Goal: Entertainment & Leisure: Consume media (video, audio)

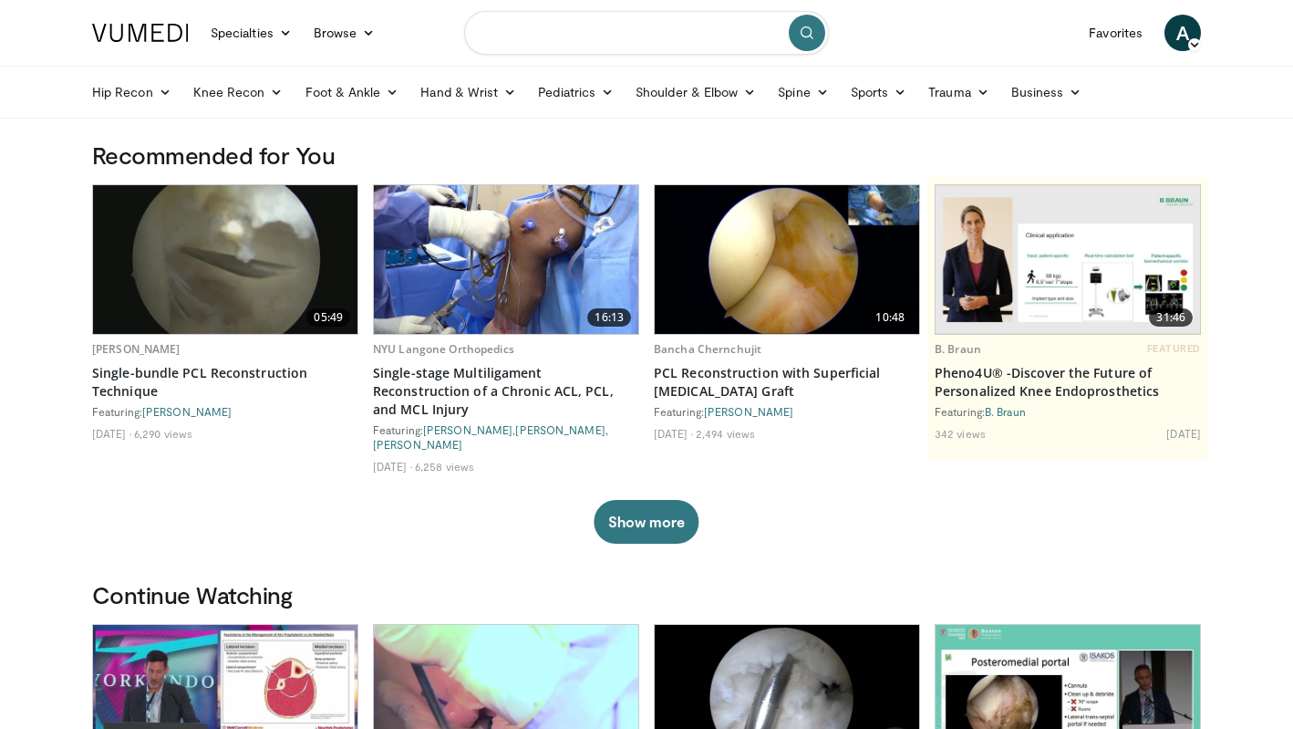
click at [639, 39] on input "Search topics, interventions" at bounding box center [646, 33] width 365 height 44
type input "**********"
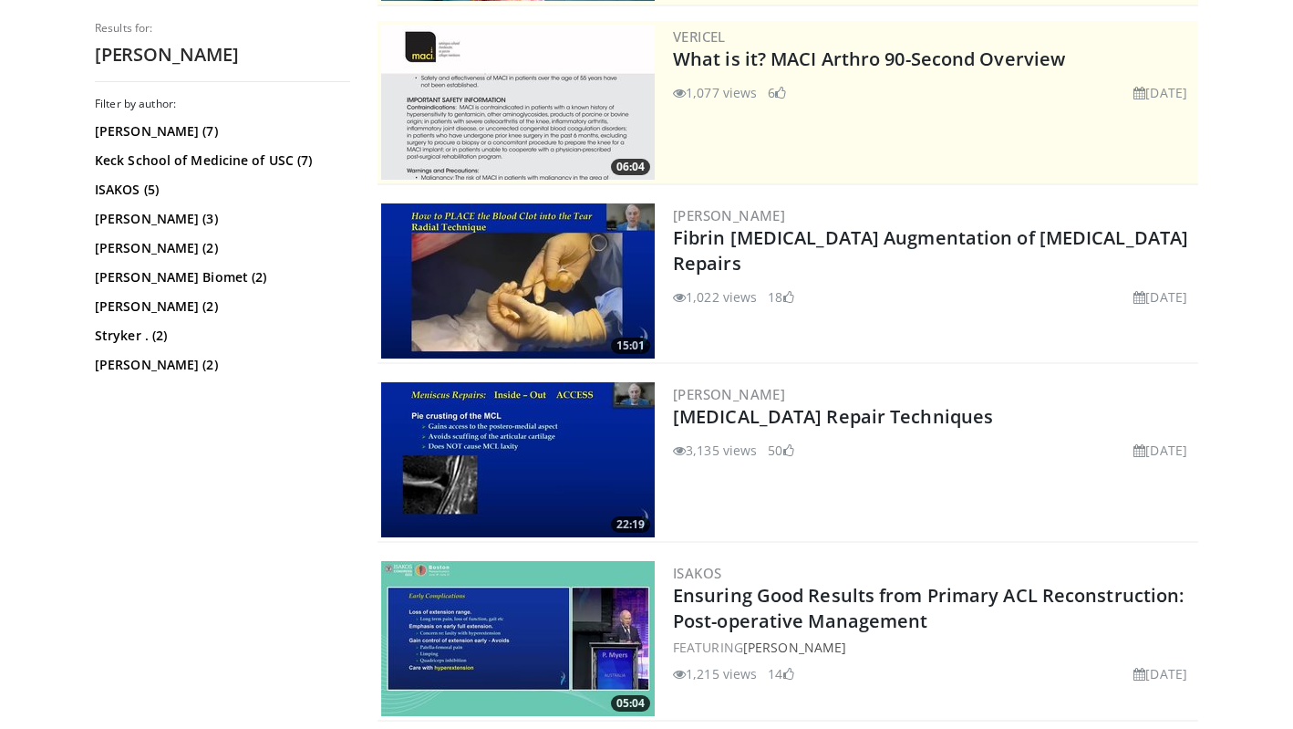
scroll to position [389, 0]
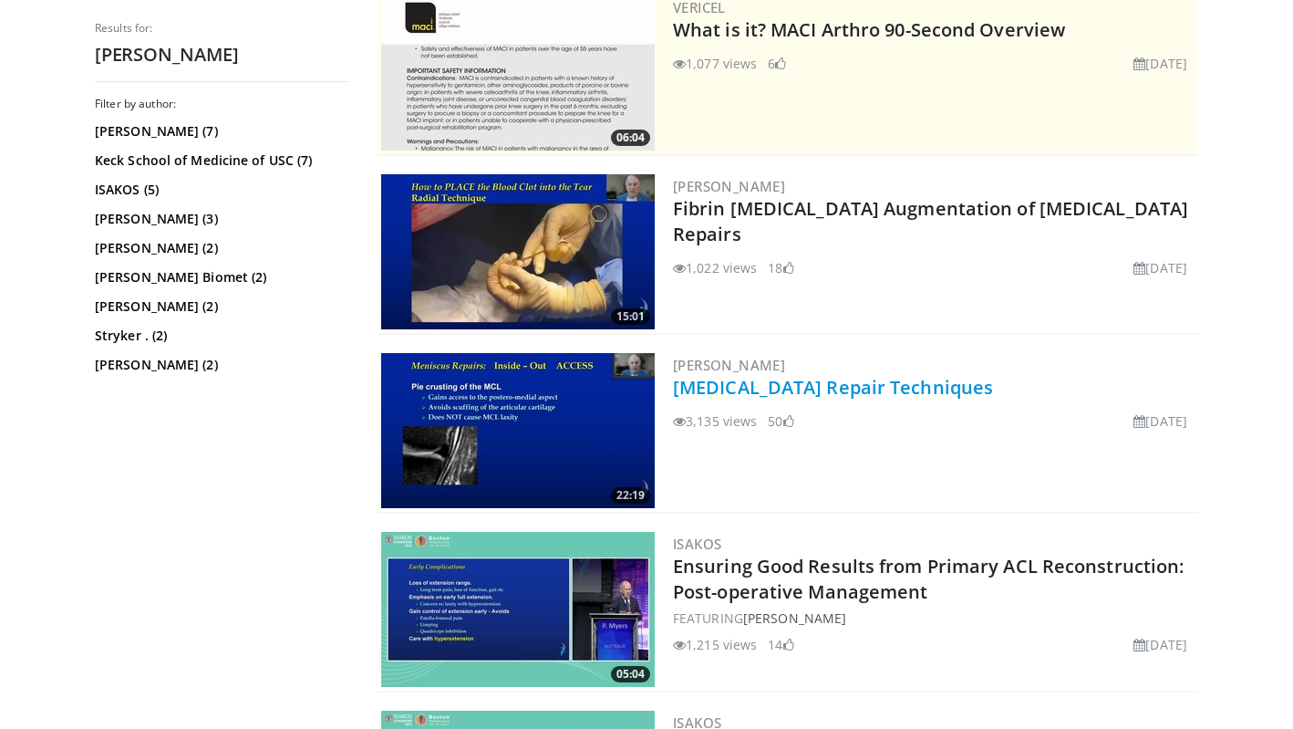
click at [704, 391] on link "Meniscus Repair Techniques" at bounding box center [833, 387] width 320 height 25
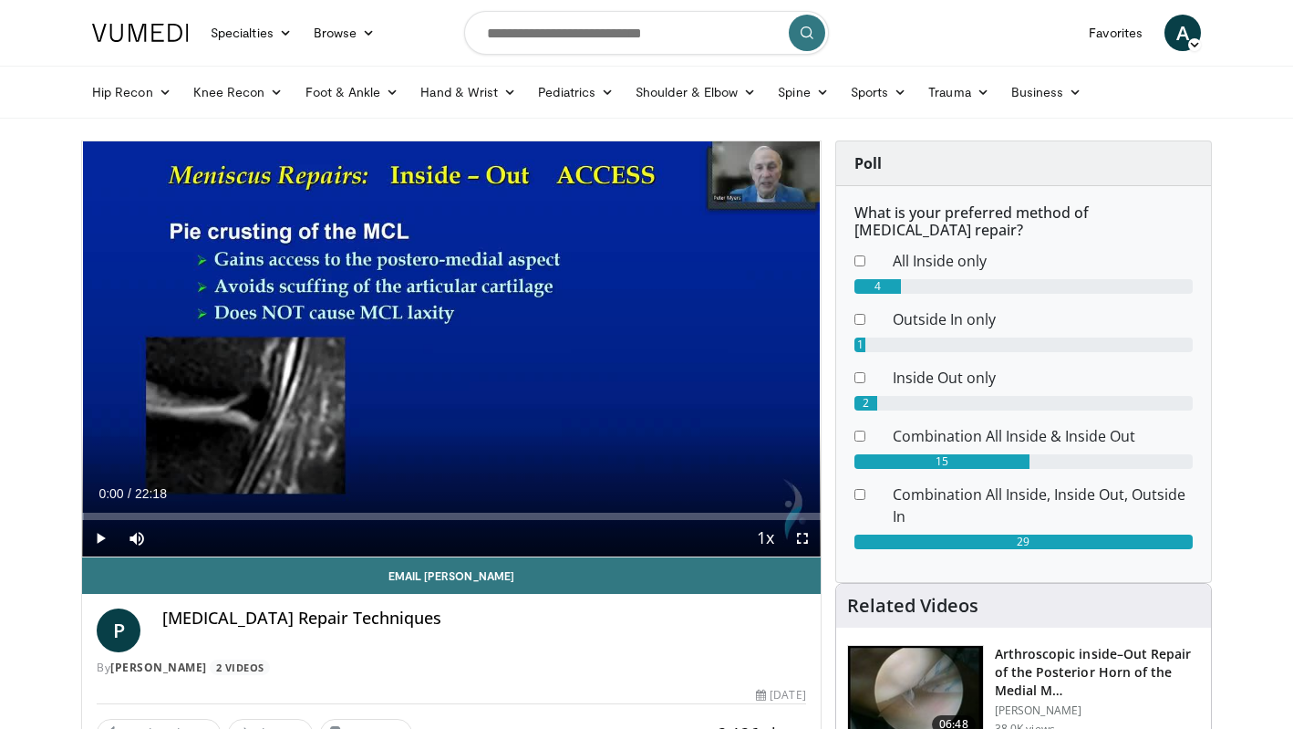
click at [93, 533] on span "Video Player" at bounding box center [100, 538] width 36 height 36
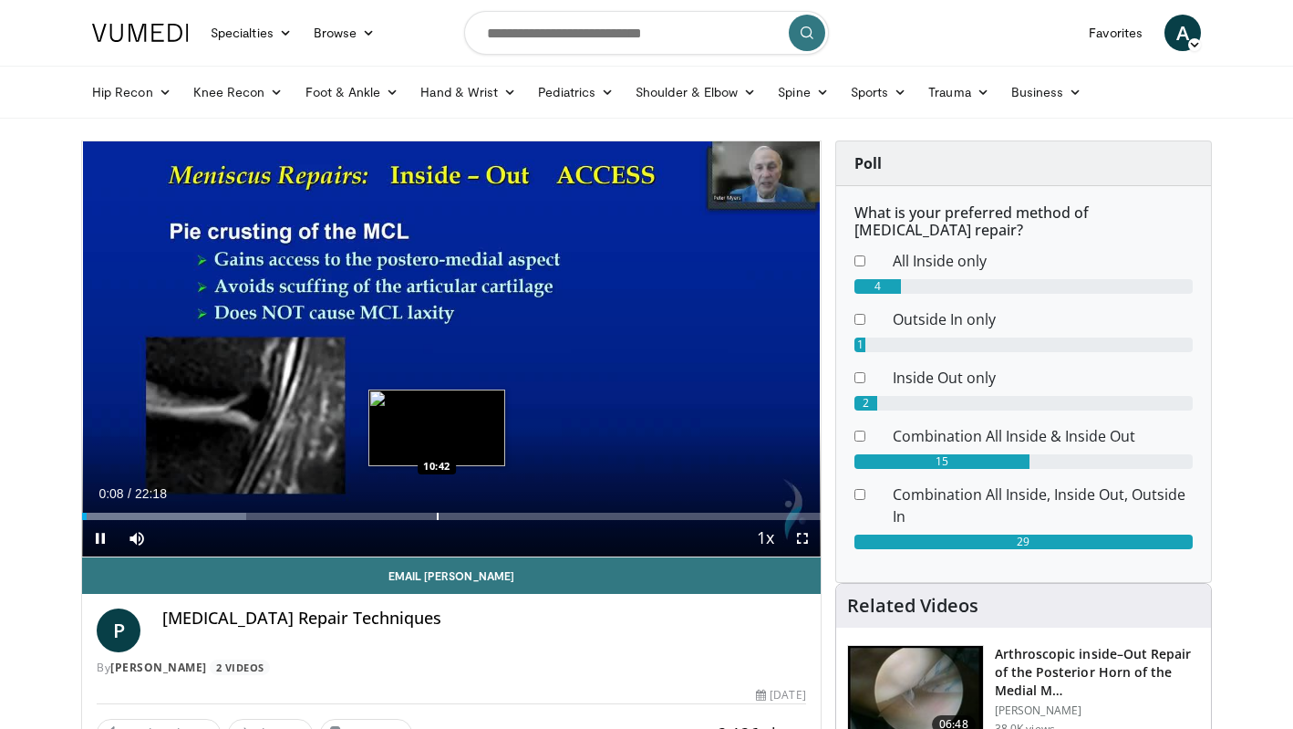
click at [437, 508] on div "Loaded : 22.23% 00:08 10:42" at bounding box center [451, 511] width 739 height 17
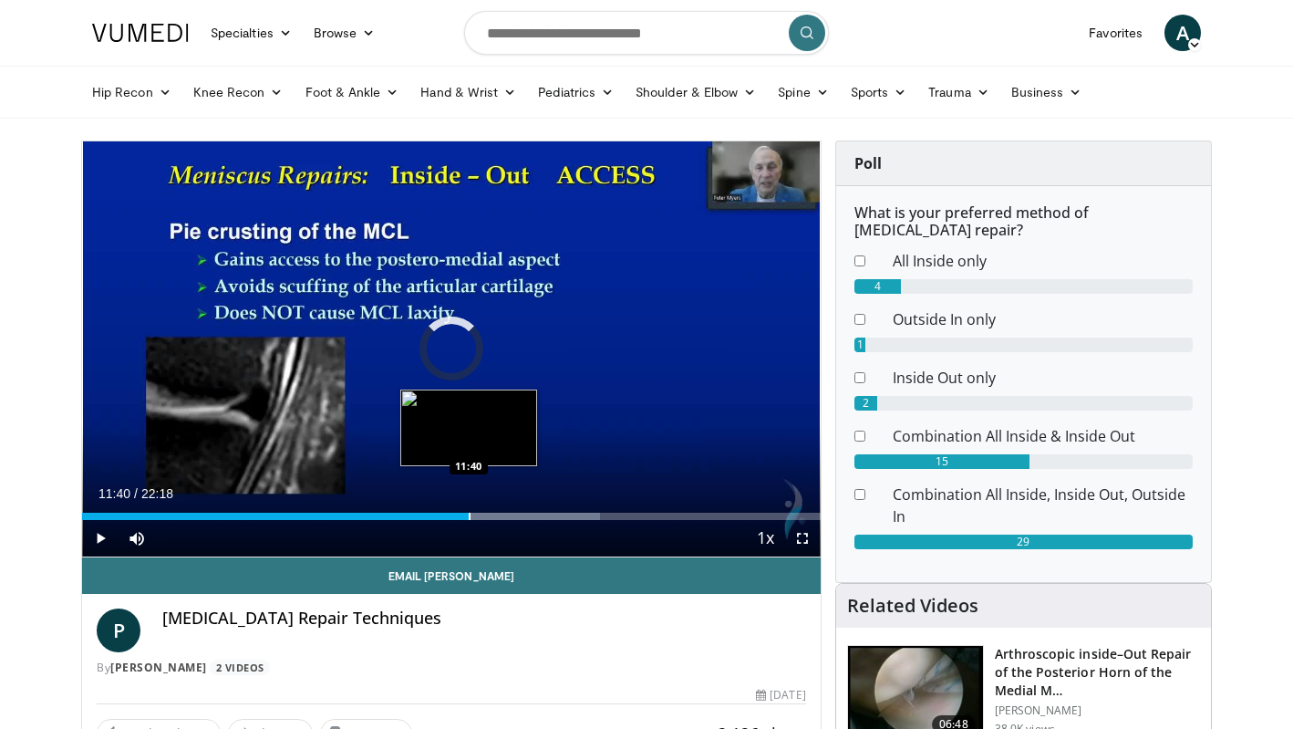
click at [469, 516] on div "Progress Bar" at bounding box center [470, 516] width 2 height 7
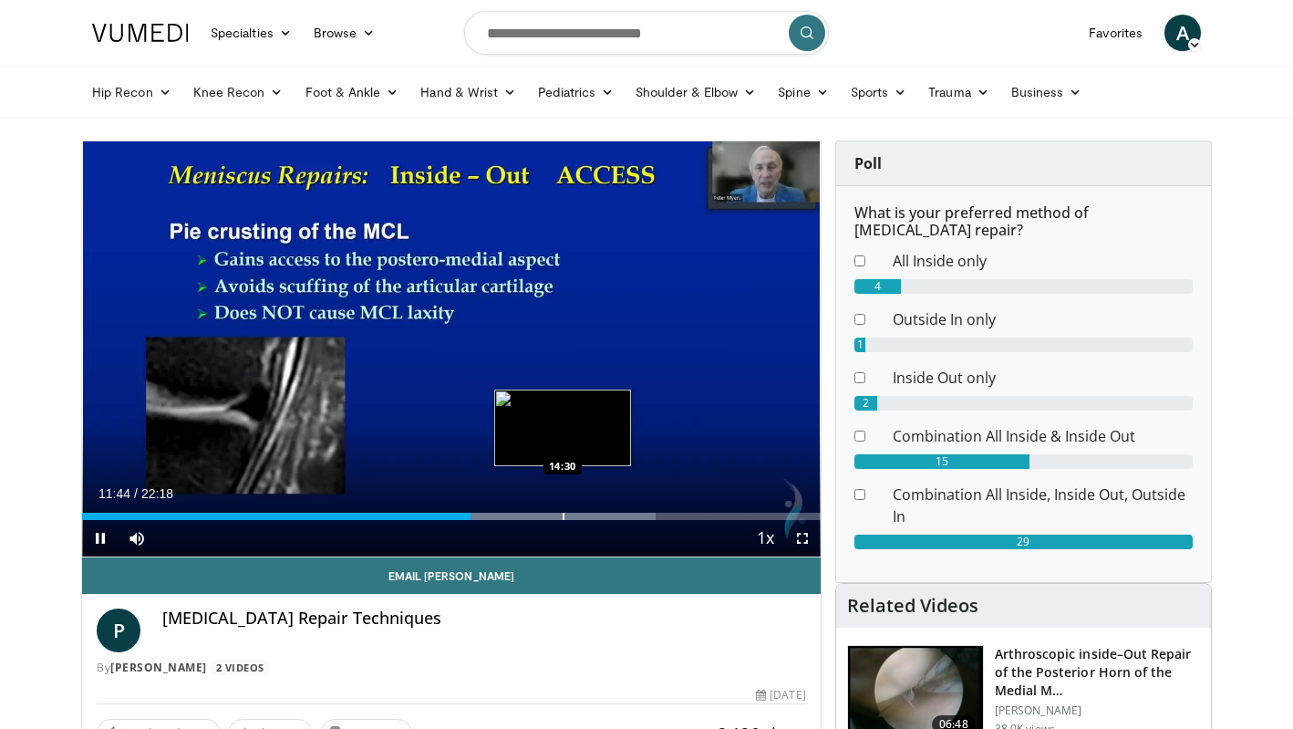
click at [564, 513] on div "Progress Bar" at bounding box center [564, 516] width 2 height 7
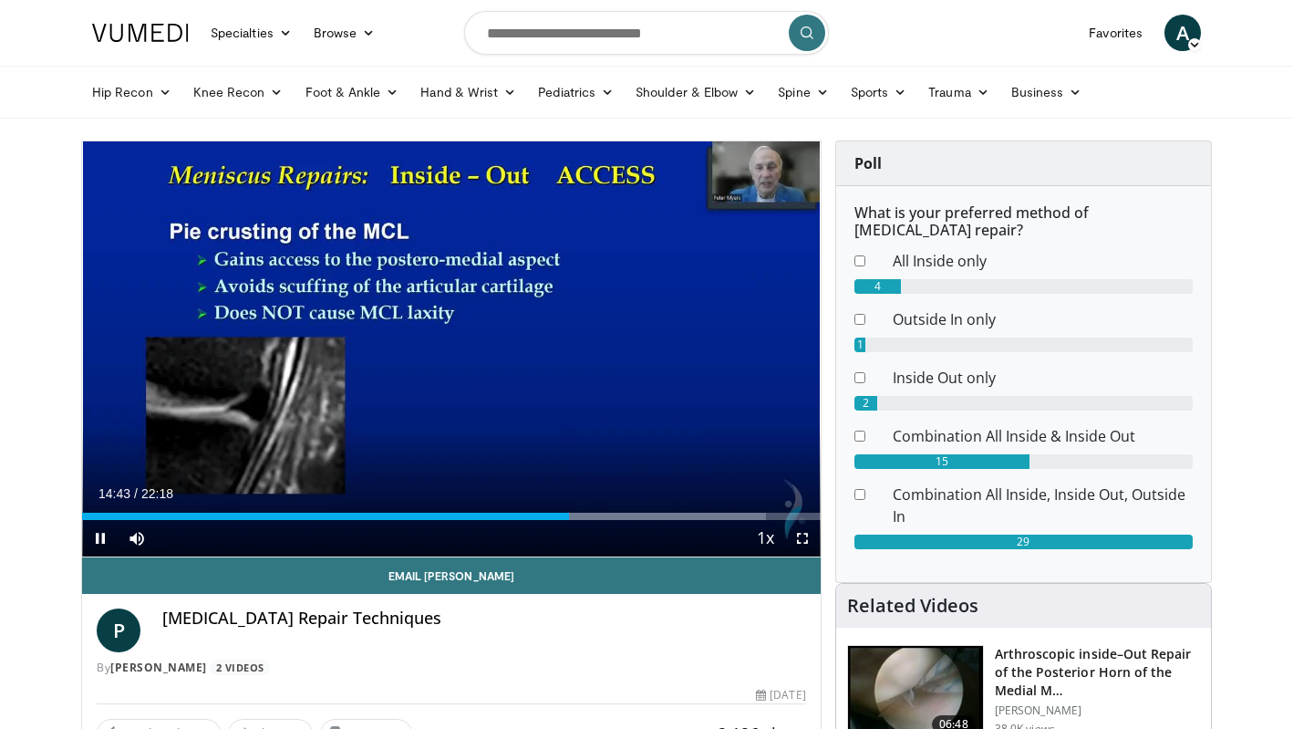
click at [799, 537] on span "Video Player" at bounding box center [802, 538] width 36 height 36
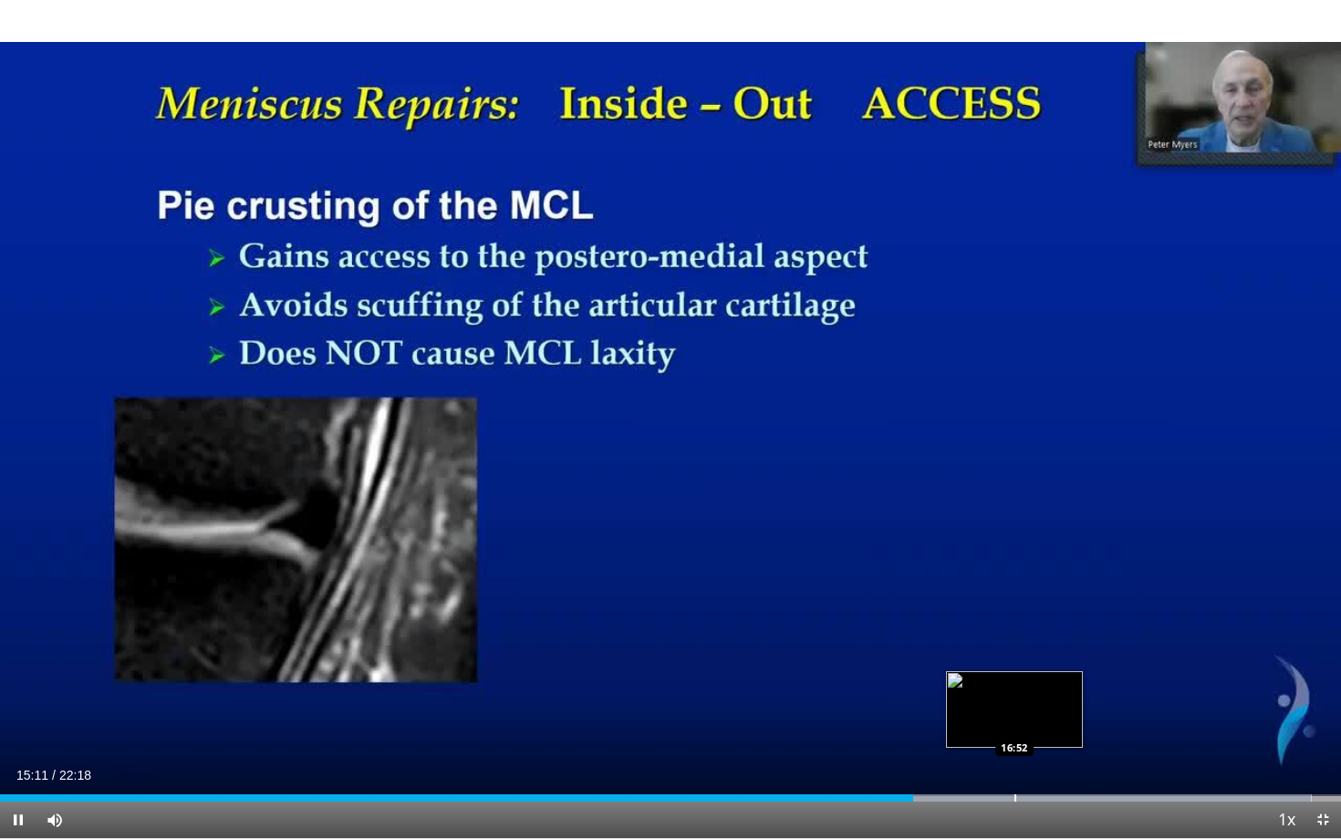
click at [1014, 728] on div "Progress Bar" at bounding box center [1015, 797] width 2 height 7
